Goal: Navigation & Orientation: Find specific page/section

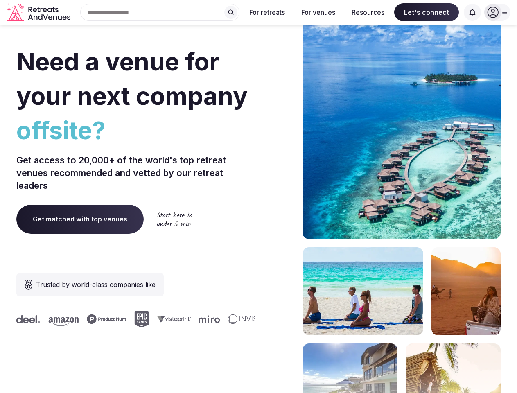
click at [259, 197] on div "Need a venue for your next company offsite? Get access to 20,000+ of the world'…" at bounding box center [258, 245] width 485 height 494
click at [160, 12] on div "Search Popular Destinations [GEOGRAPHIC_DATA], [GEOGRAPHIC_DATA] [GEOGRAPHIC_DA…" at bounding box center [157, 12] width 166 height 17
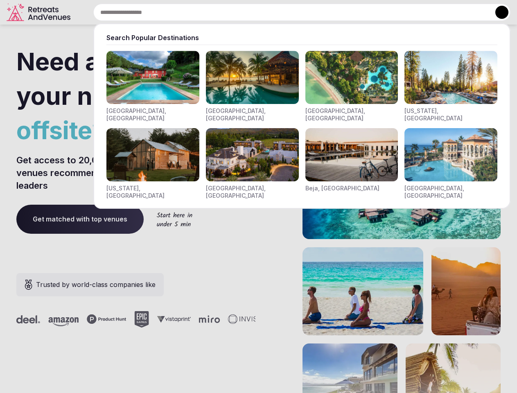
click at [231, 12] on input "text" at bounding box center [302, 12] width 418 height 17
click at [268, 12] on input "text" at bounding box center [302, 12] width 418 height 17
click at [318, 12] on input "text" at bounding box center [302, 12] width 418 height 17
click at [368, 12] on input "text" at bounding box center [302, 12] width 418 height 17
click at [427, 12] on input "text" at bounding box center [302, 12] width 418 height 17
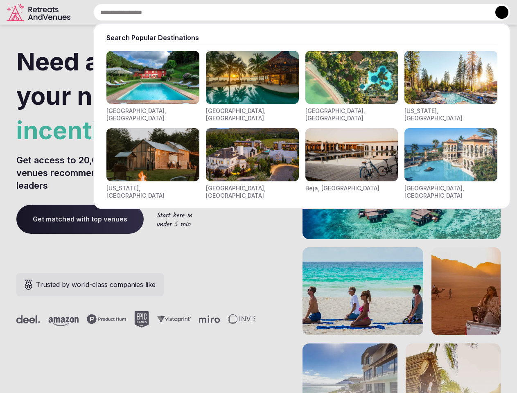
click at [473, 12] on input "text" at bounding box center [302, 12] width 418 height 17
click at [498, 12] on button at bounding box center [502, 12] width 13 height 13
